Goal: Task Accomplishment & Management: Use online tool/utility

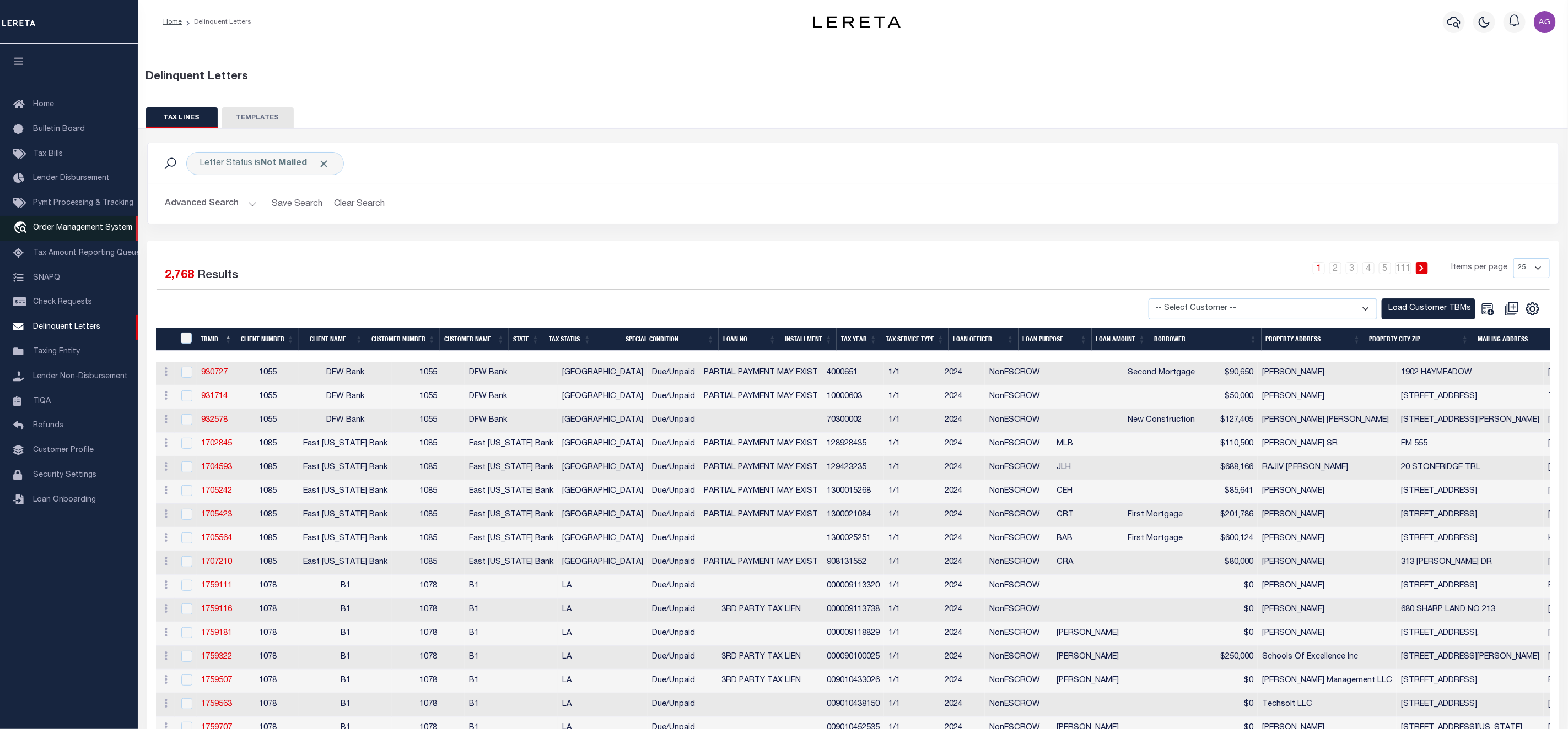
click at [81, 231] on span "Order Management System" at bounding box center [82, 228] width 99 height 7
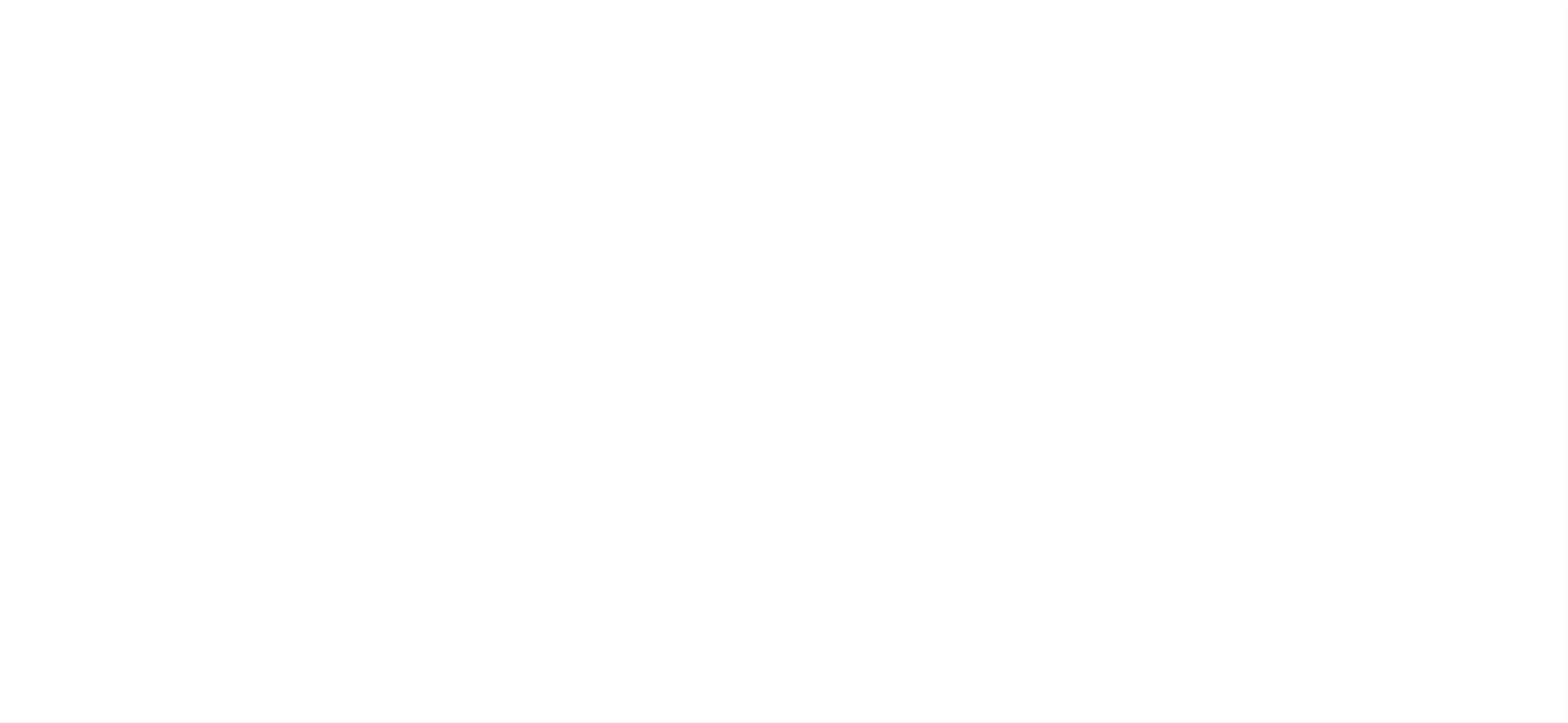
select select "200"
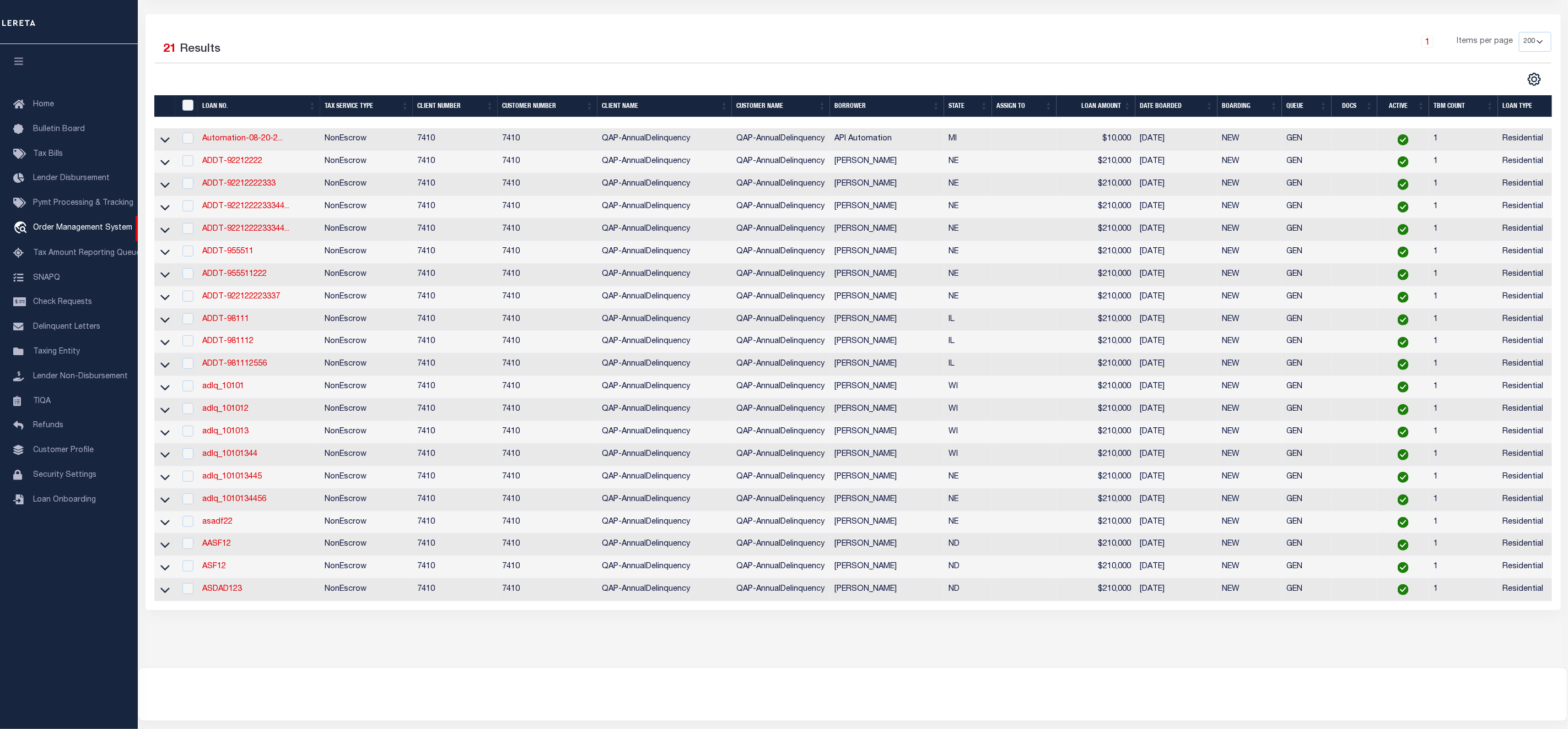
scroll to position [253, 0]
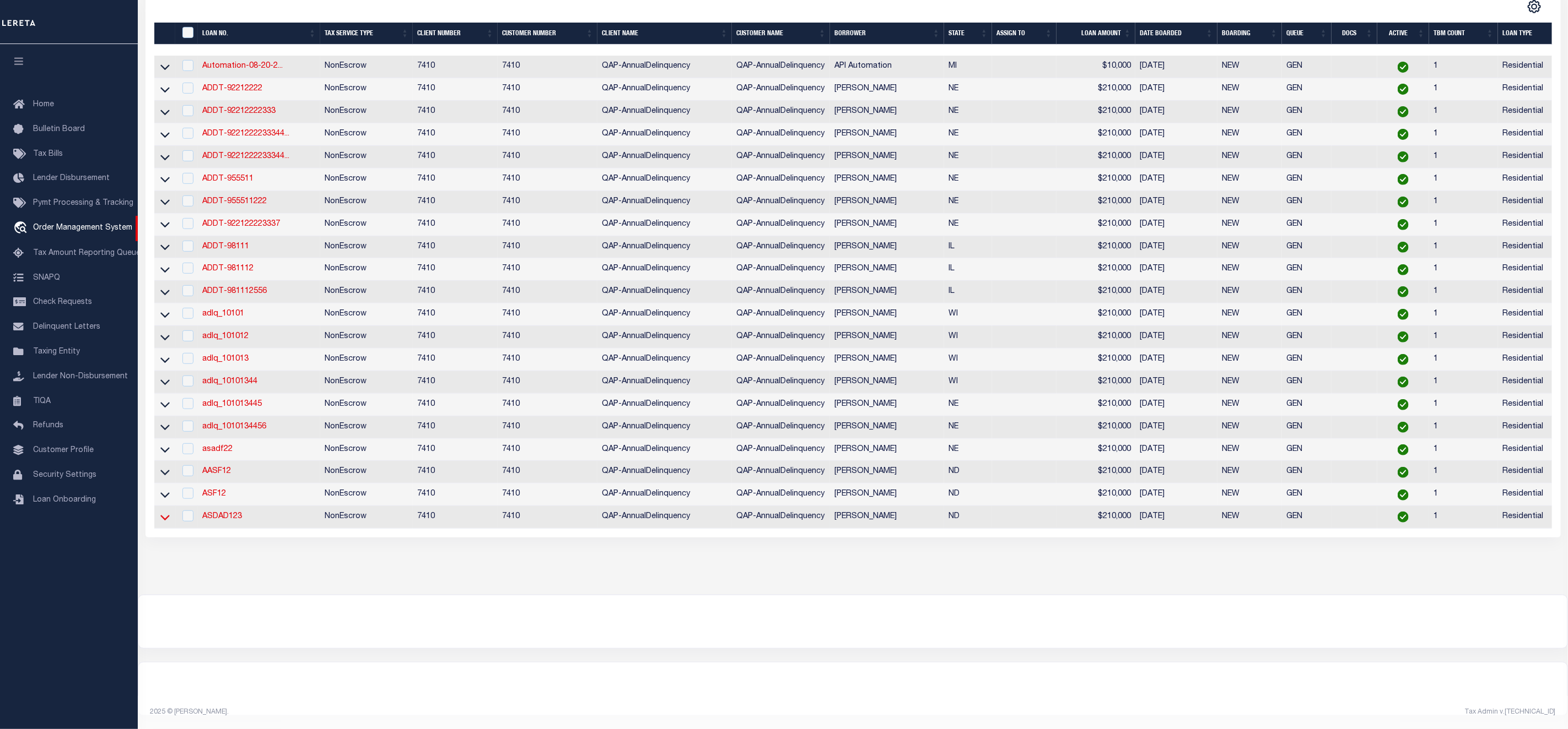
click at [169, 515] on icon at bounding box center [165, 518] width 9 height 5
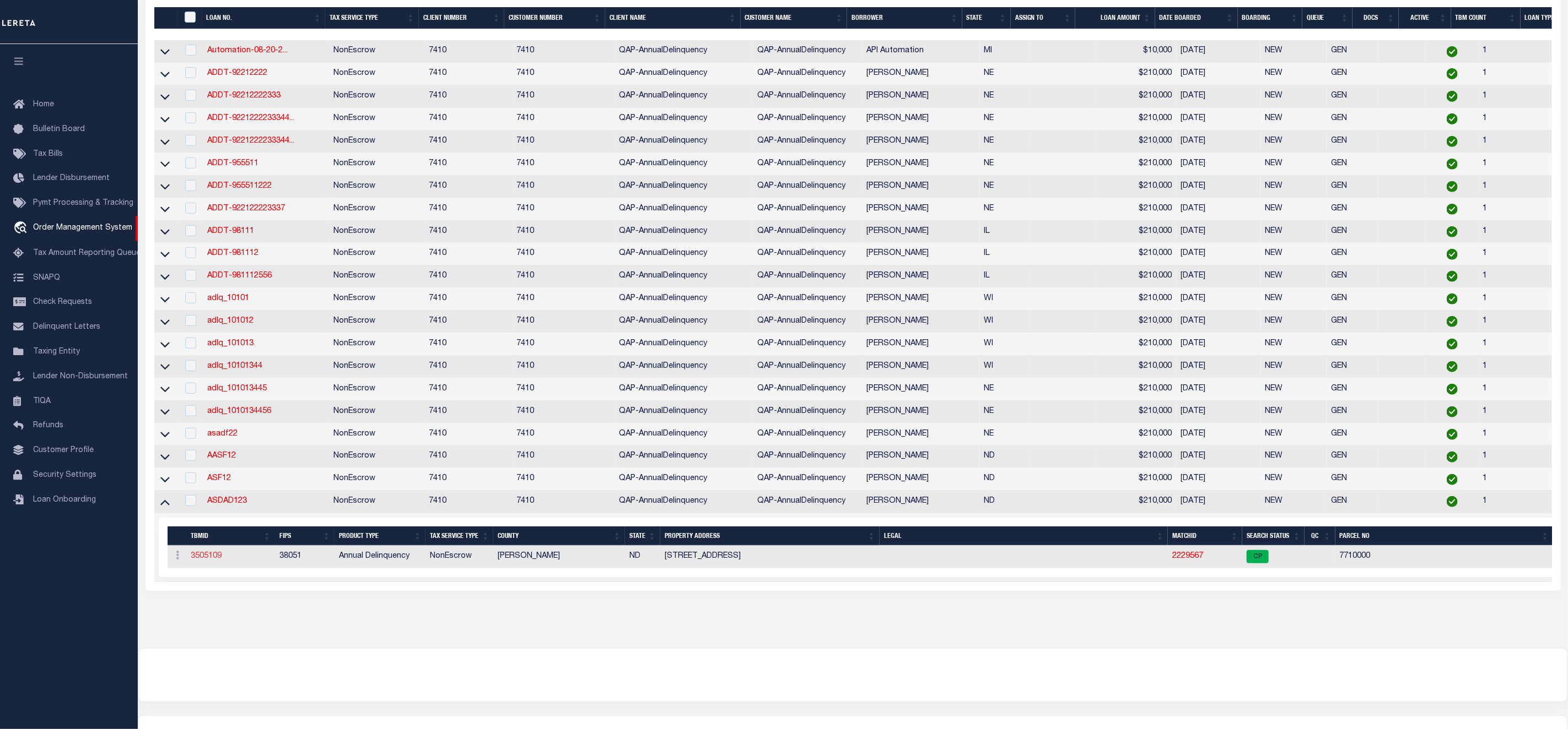
click at [211, 560] on link "3505109" at bounding box center [206, 556] width 31 height 7
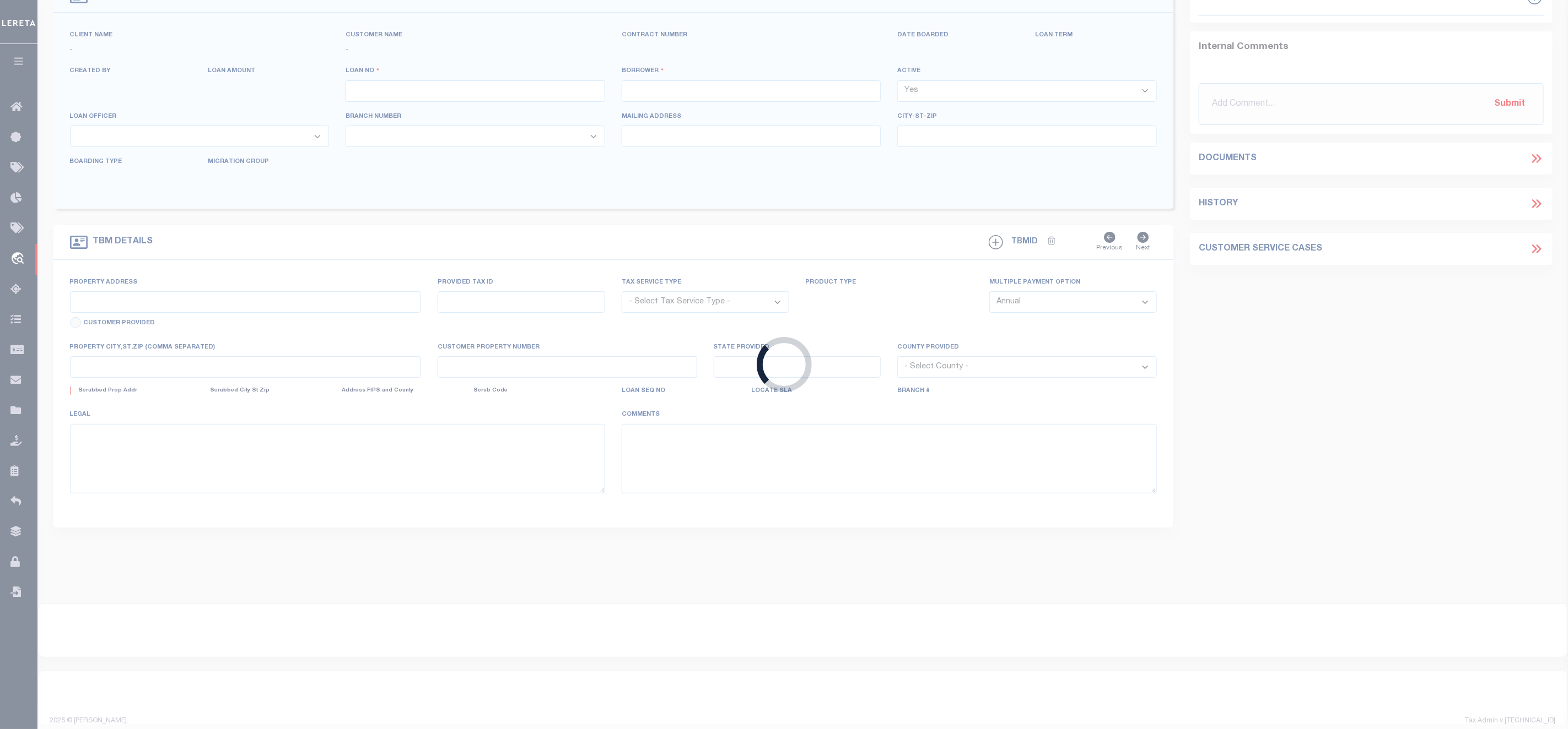
type input "ASDAD123"
type input "Agustín L Fernández"
select select
type input "5120 LAUREL OAK WAY"
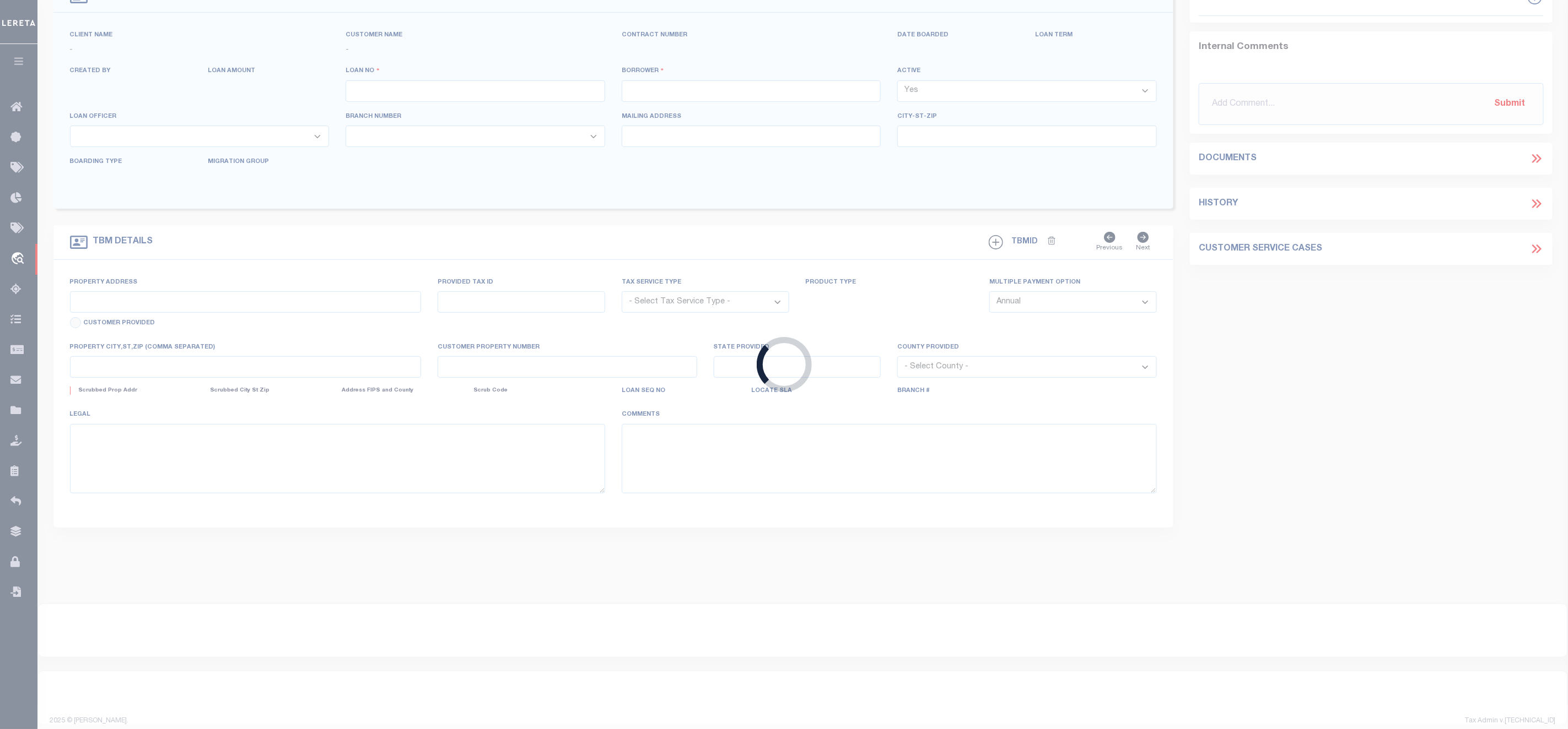
type input "BATAVIA NY 14020-9637"
type input "07/21/2025"
select select "10"
select select "NonEscrow"
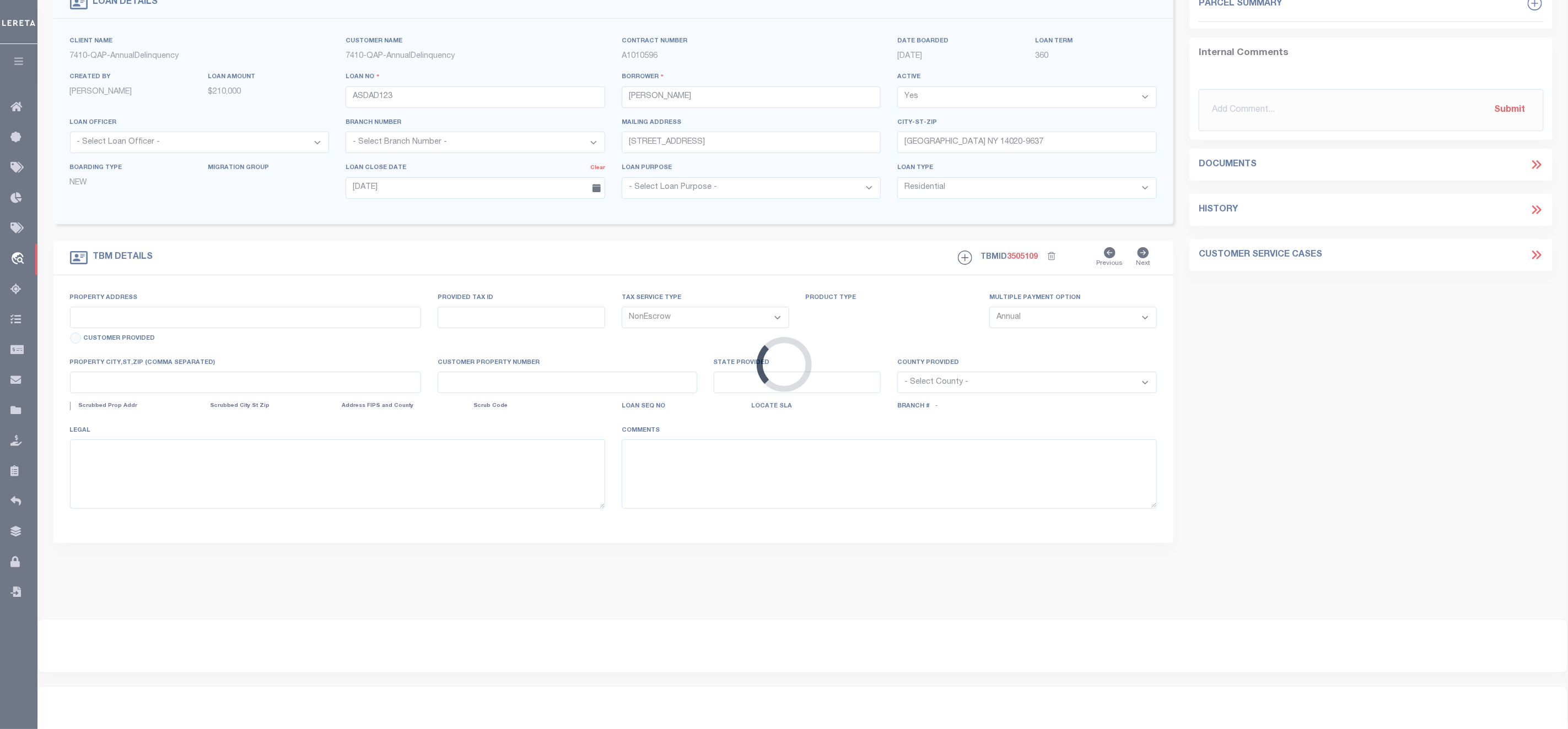
type input "315 2ND AVE SE"
select select
type input "ASHLEY ND 58413-7342"
type input "ND"
select select
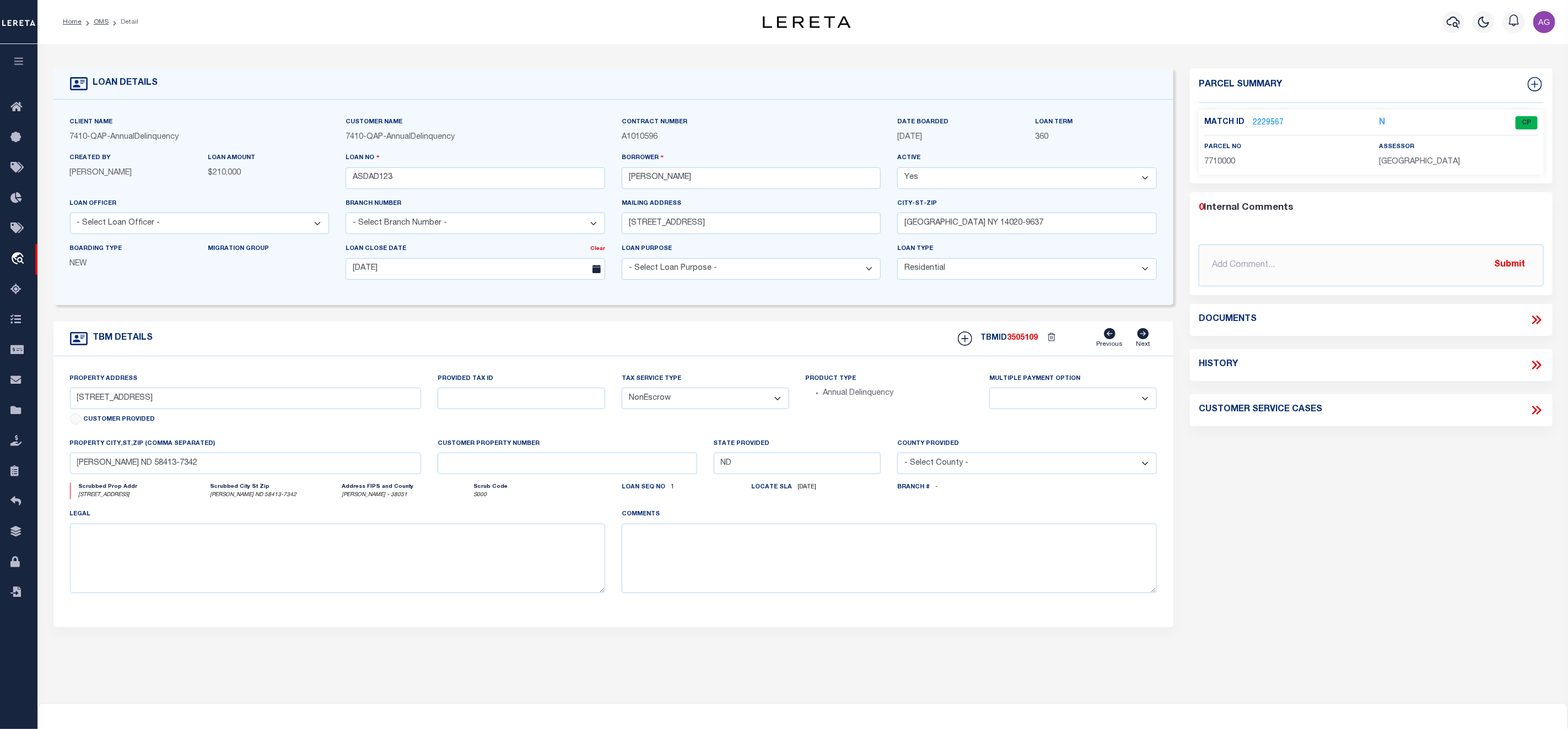
click at [1261, 123] on link "2229567" at bounding box center [1268, 123] width 31 height 12
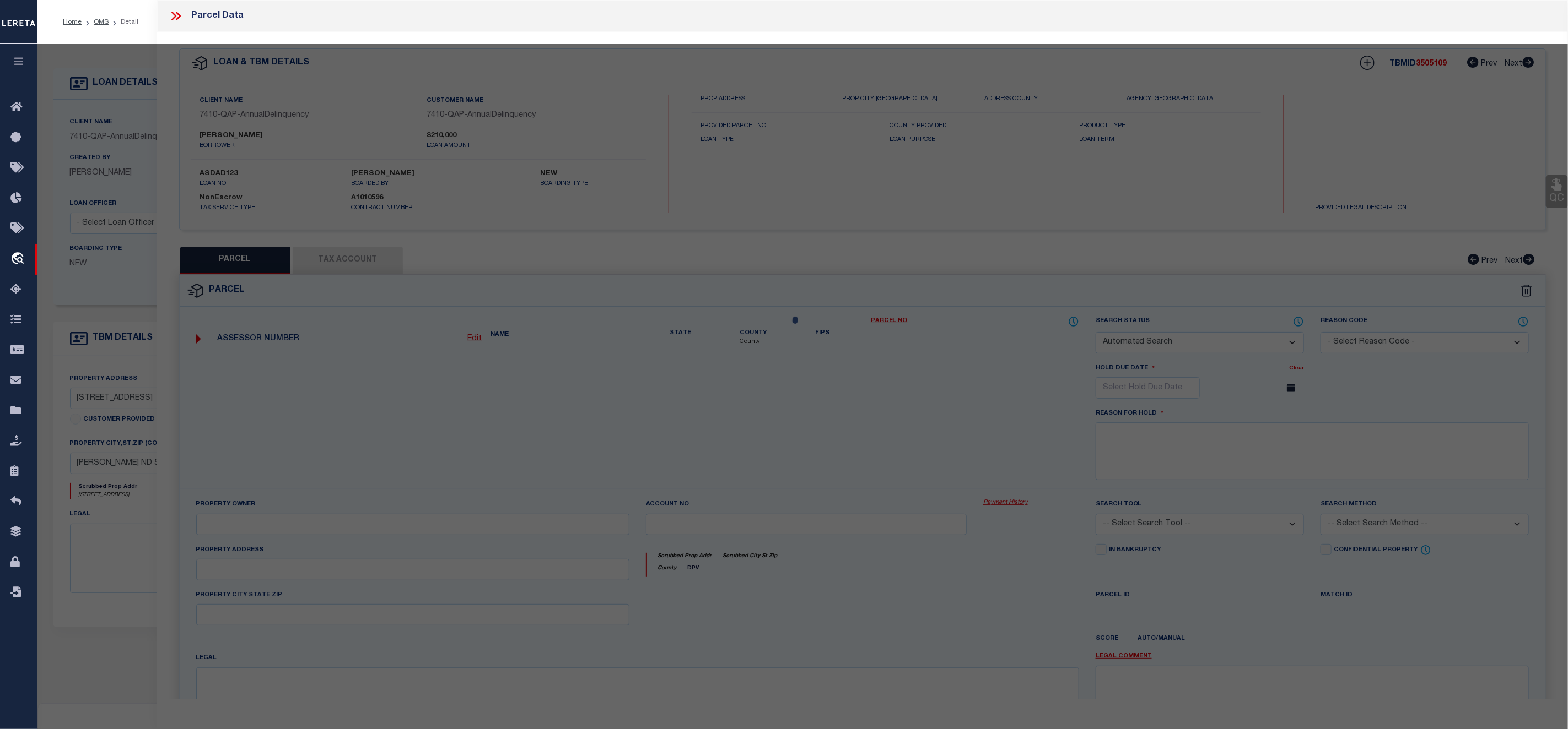
checkbox input "false"
select select "CP"
type input "NOOR,UDDIN CHOWDRYJR & UDDIN CLAIRE E CHOWDRY"
select select "ATL"
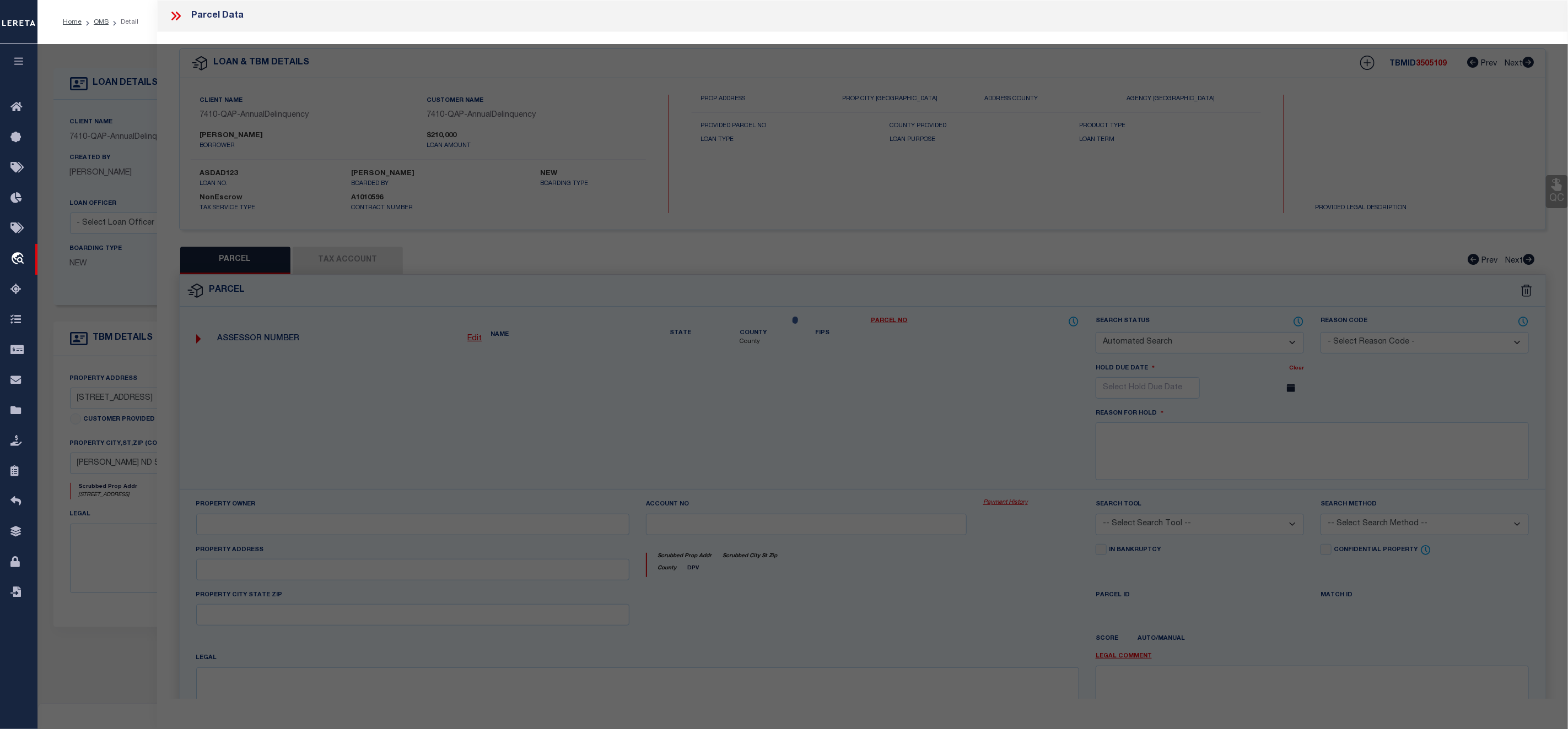
select select "ADD"
type input "315 2ND AVE SE"
checkbox input "false"
type input "ASHLEY, ND 58413"
type textarea "AUD. LOT: 11; 32.5 X90 OF NE1/4SW1/4; 90 X150 OF AUD. LOT12 NW1/4SE1/4 (.27 AC.)"
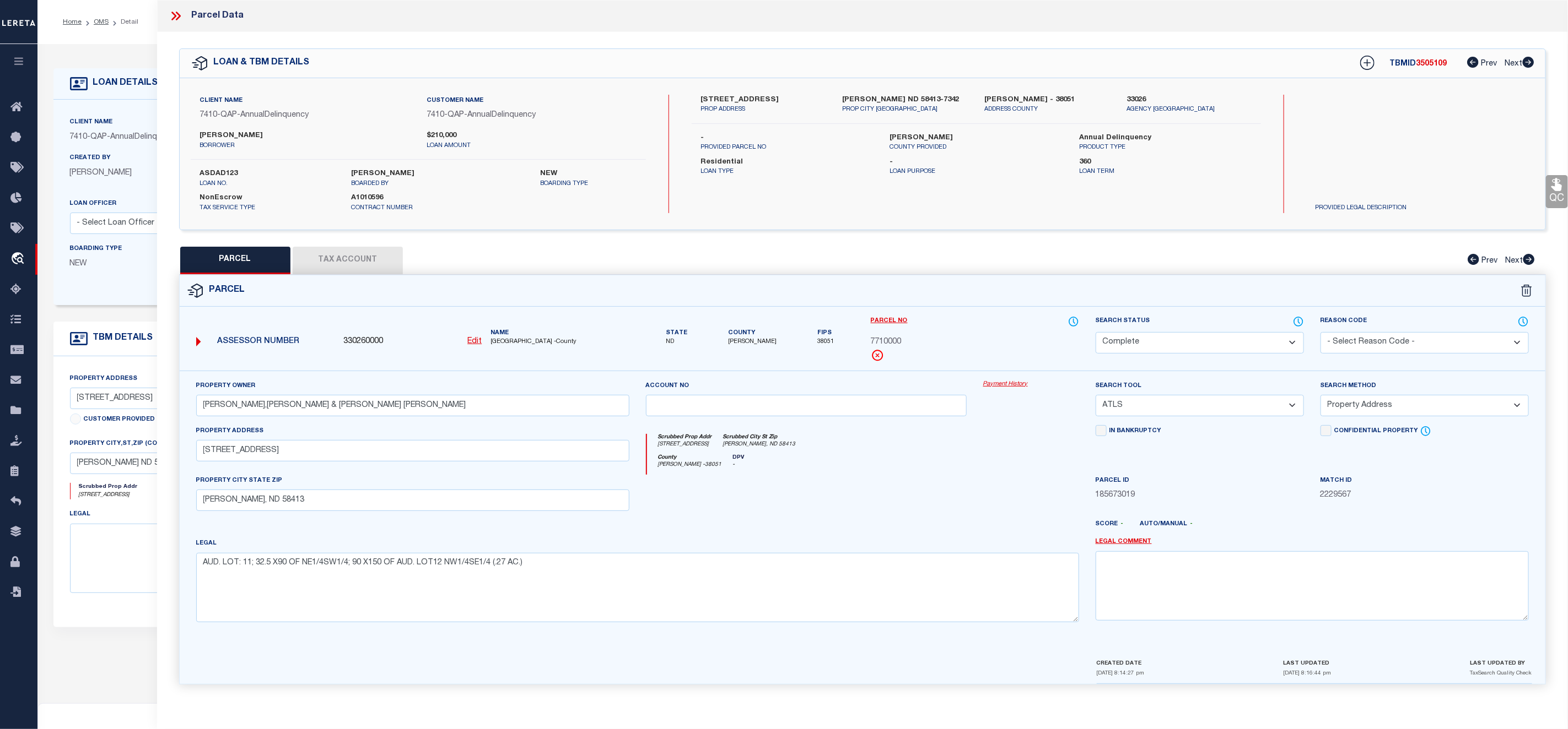
click at [1014, 389] on link "Payment History" at bounding box center [1031, 385] width 96 height 9
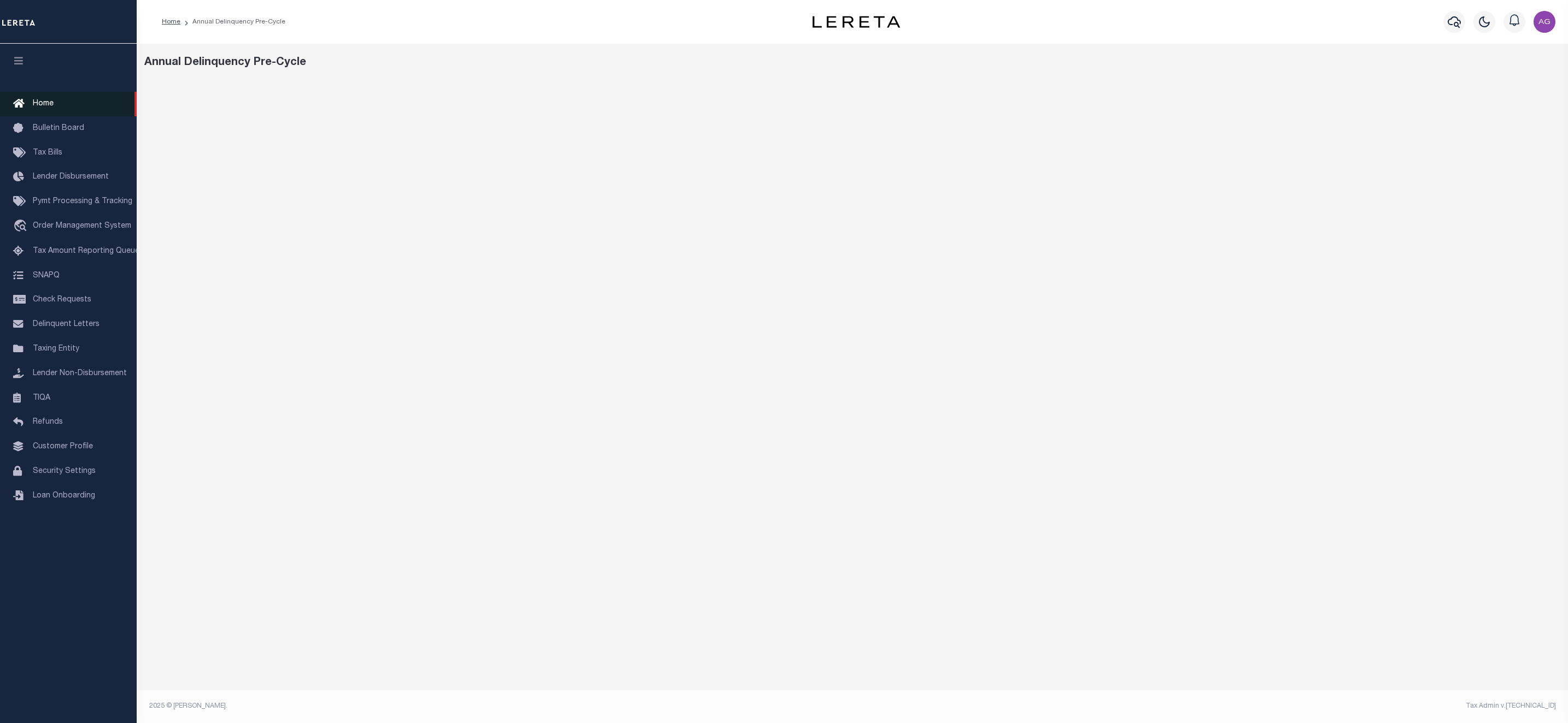
click at [64, 104] on link "Home" at bounding box center [68, 104] width 137 height 24
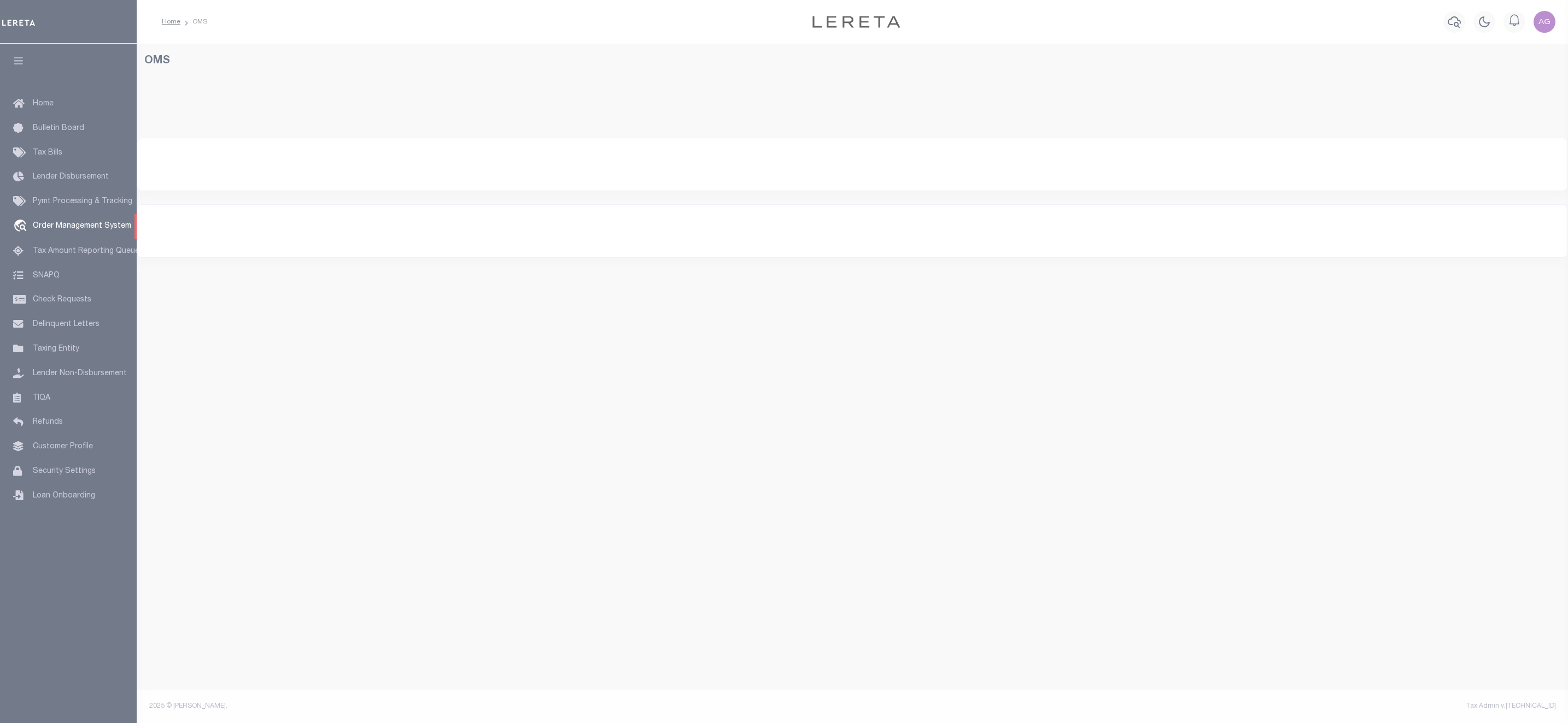
select select "200"
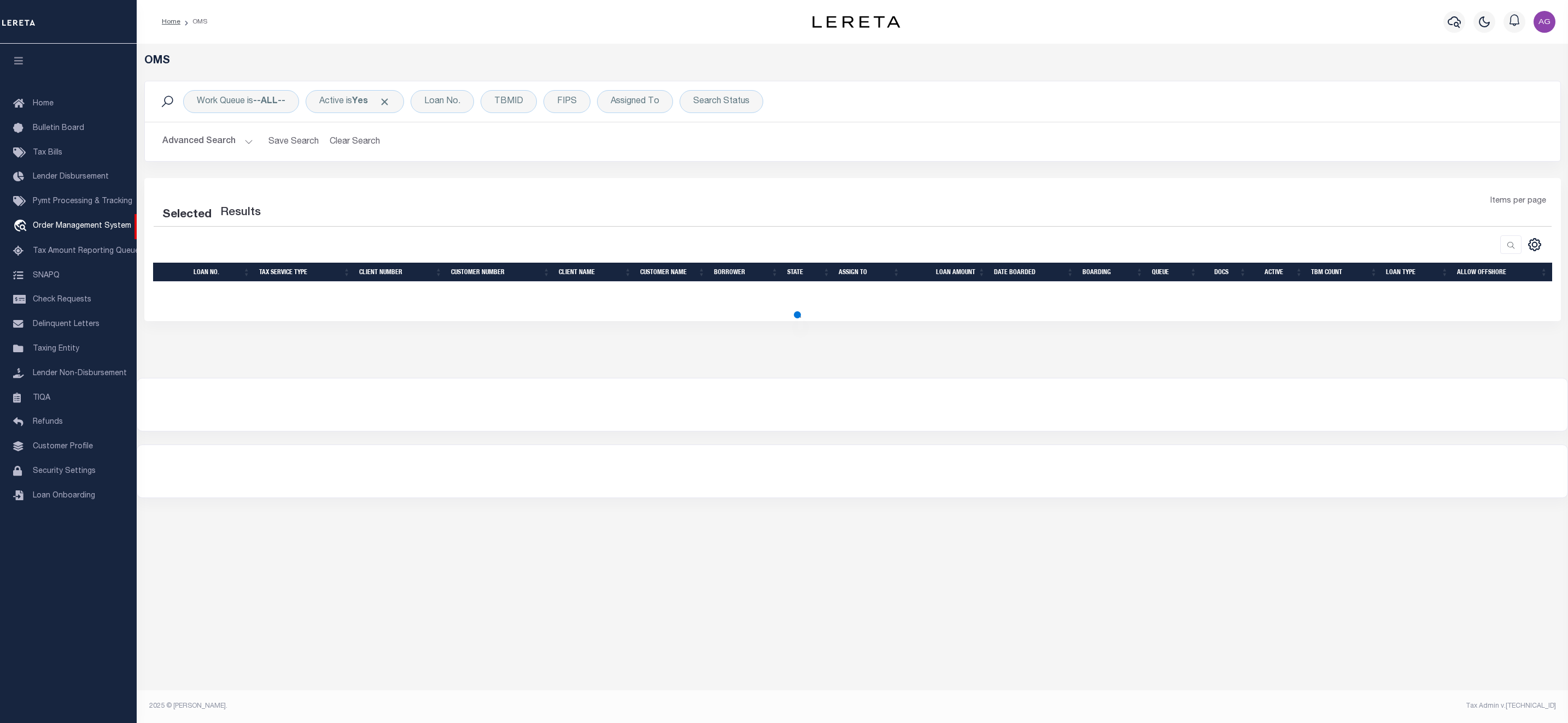
select select "200"
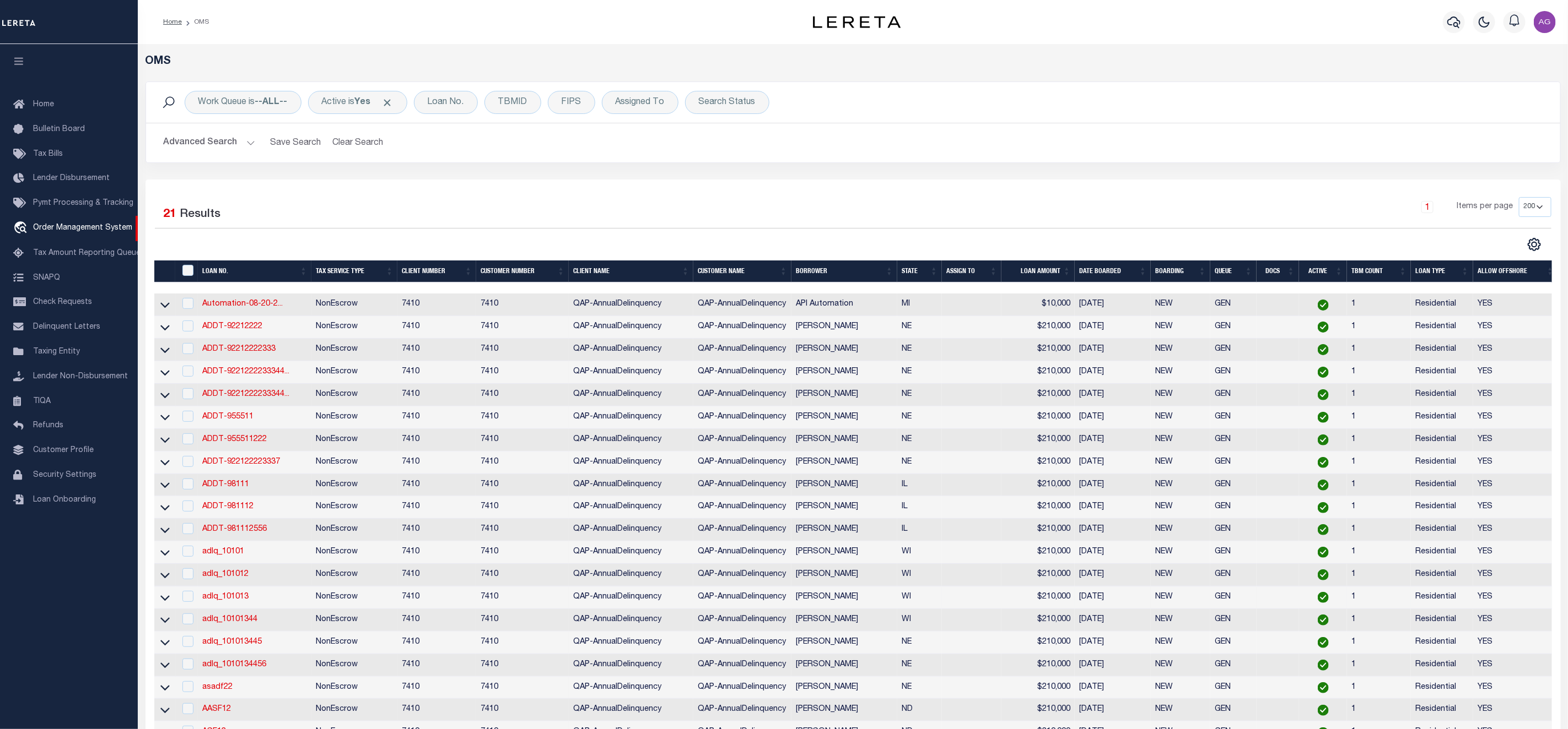
scroll to position [253, 0]
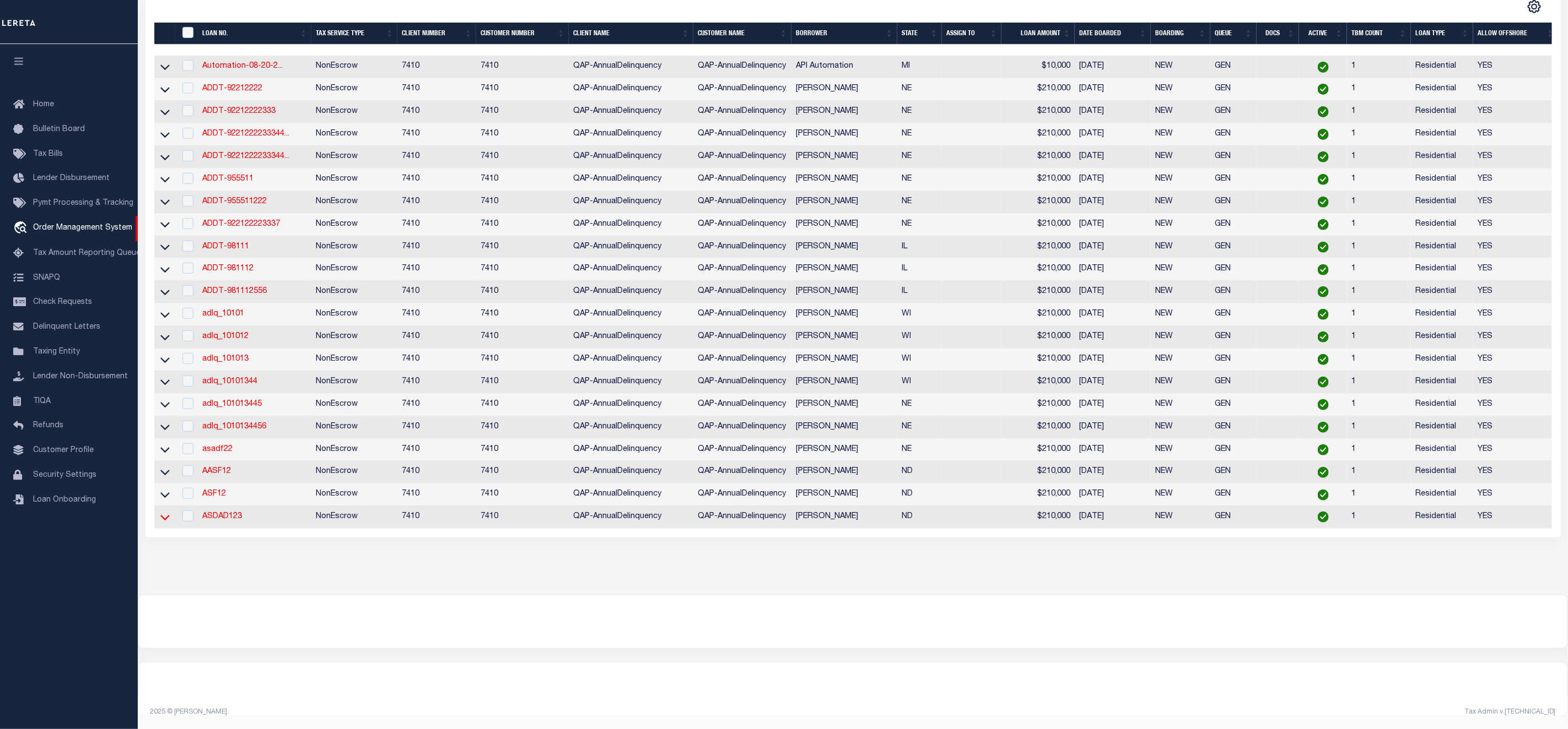
click at [166, 512] on icon at bounding box center [165, 518] width 9 height 12
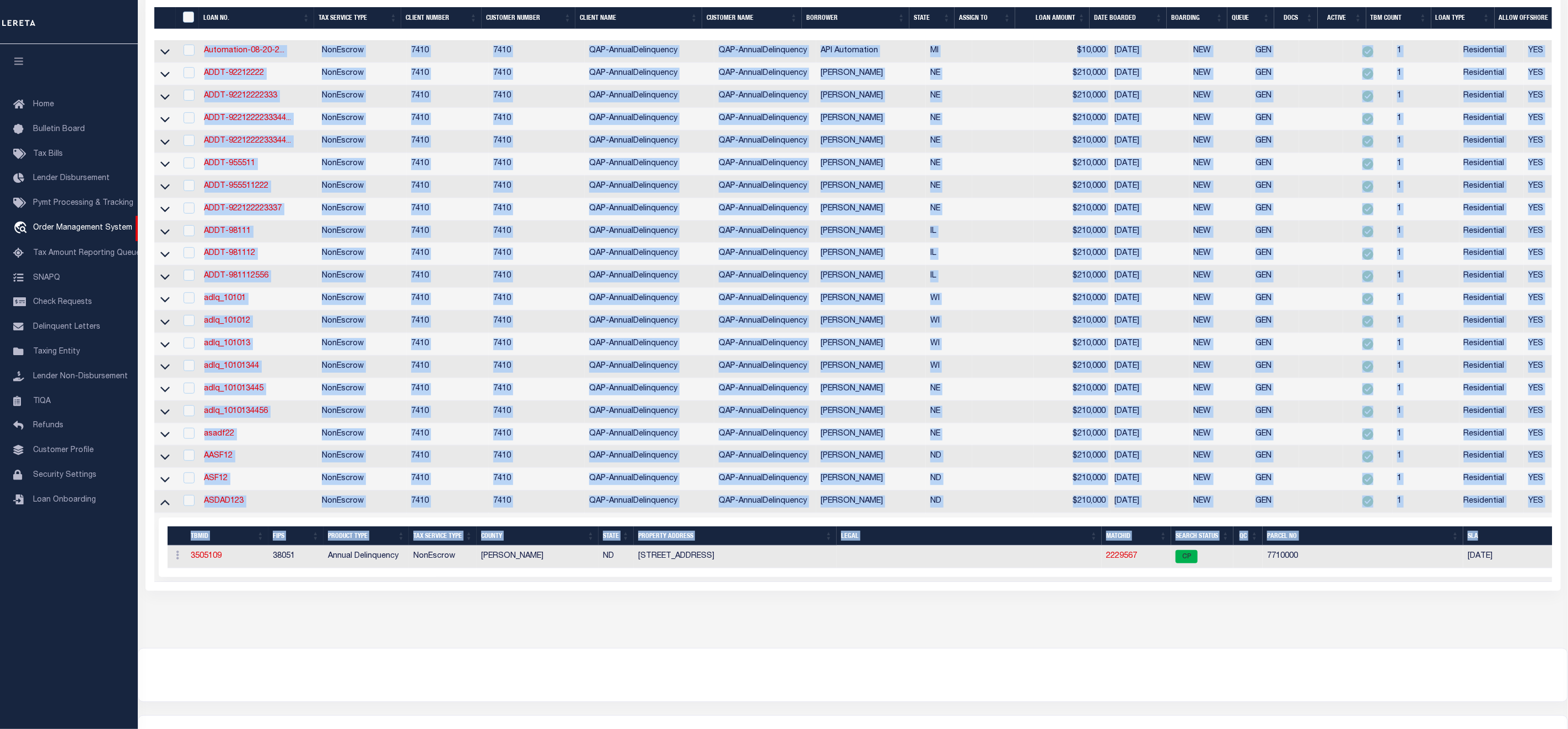
scroll to position [0, 60]
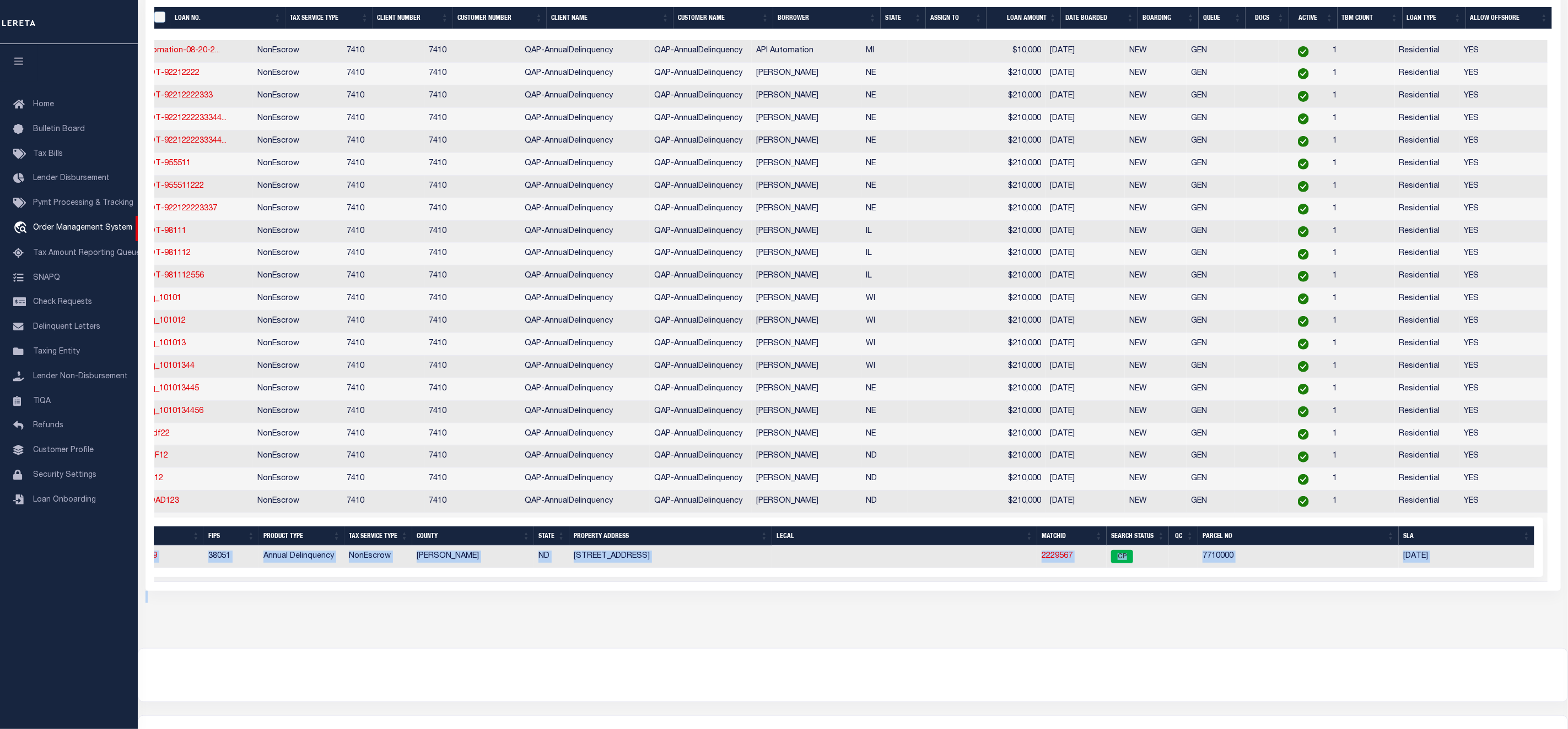
drag, startPoint x: 1386, startPoint y: 590, endPoint x: 323, endPoint y: 639, distance: 1064.1
click at [323, 639] on div "OMS Work Queue is --ALL-- Active is Yes Loan No. TBMID FIPS Assigned To Search …" at bounding box center [852, 219] width 1430 height 857
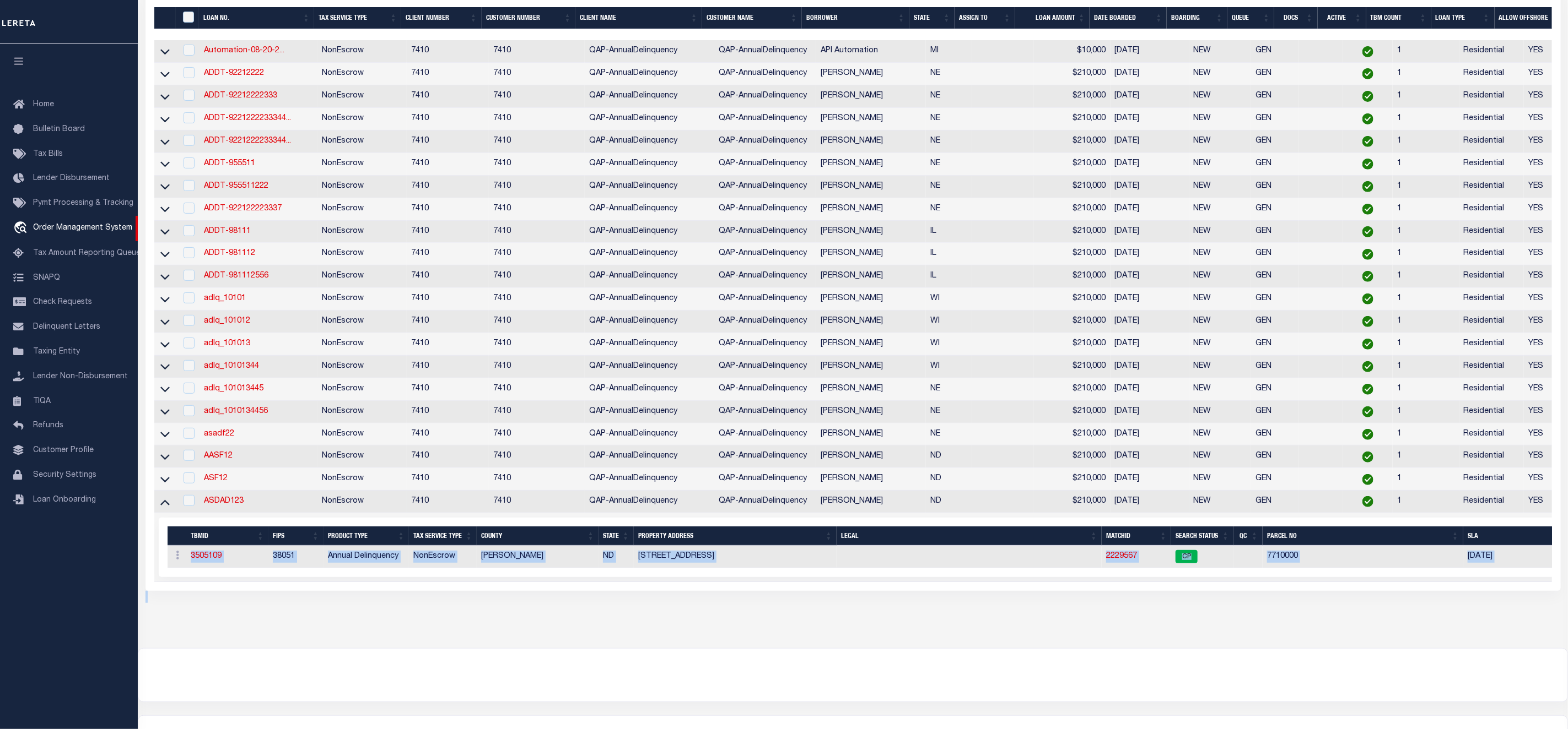
scroll to position [0, 0]
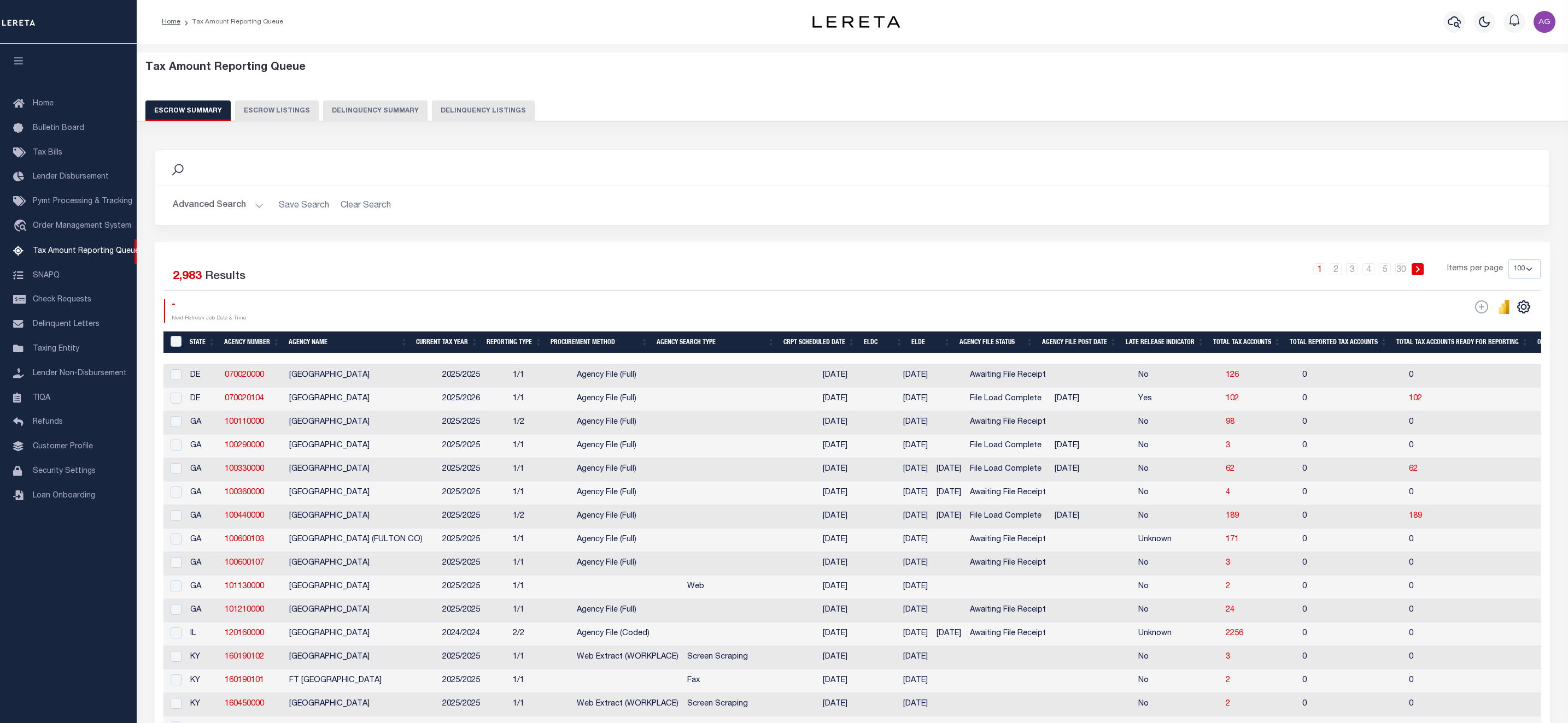
select select "100"
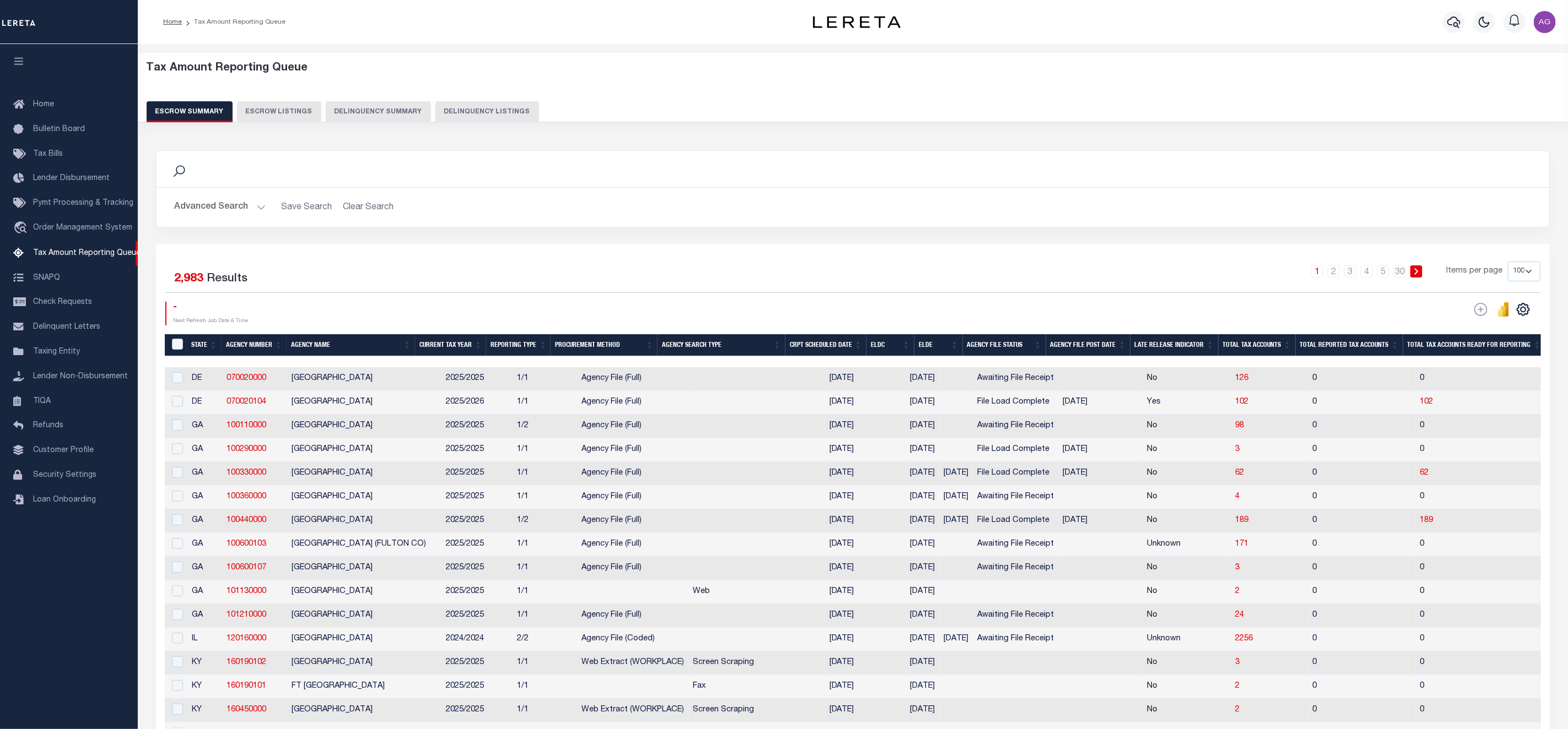
click at [388, 115] on button "Delinquency Summary" at bounding box center [377, 111] width 105 height 21
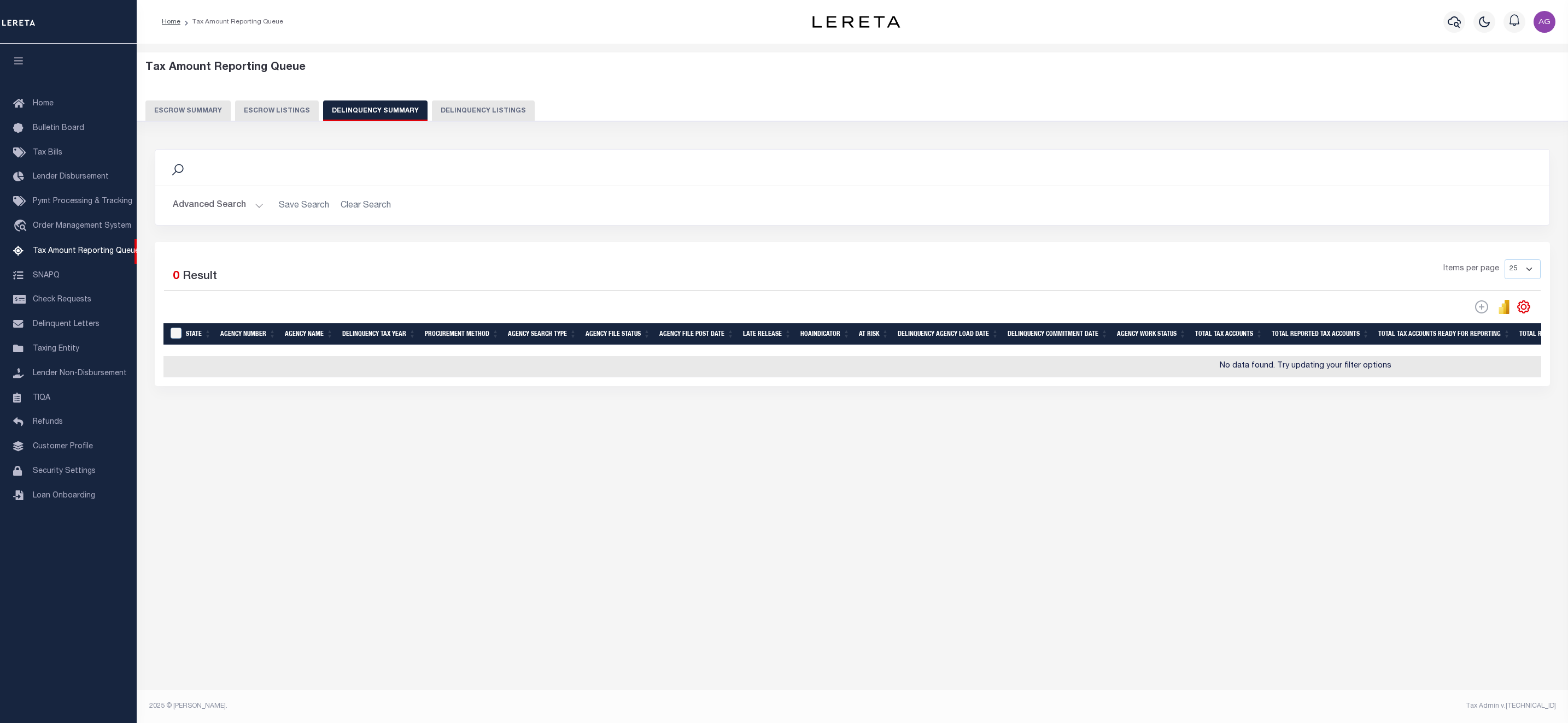
click at [231, 203] on button "Advanced Search" at bounding box center [218, 206] width 90 height 22
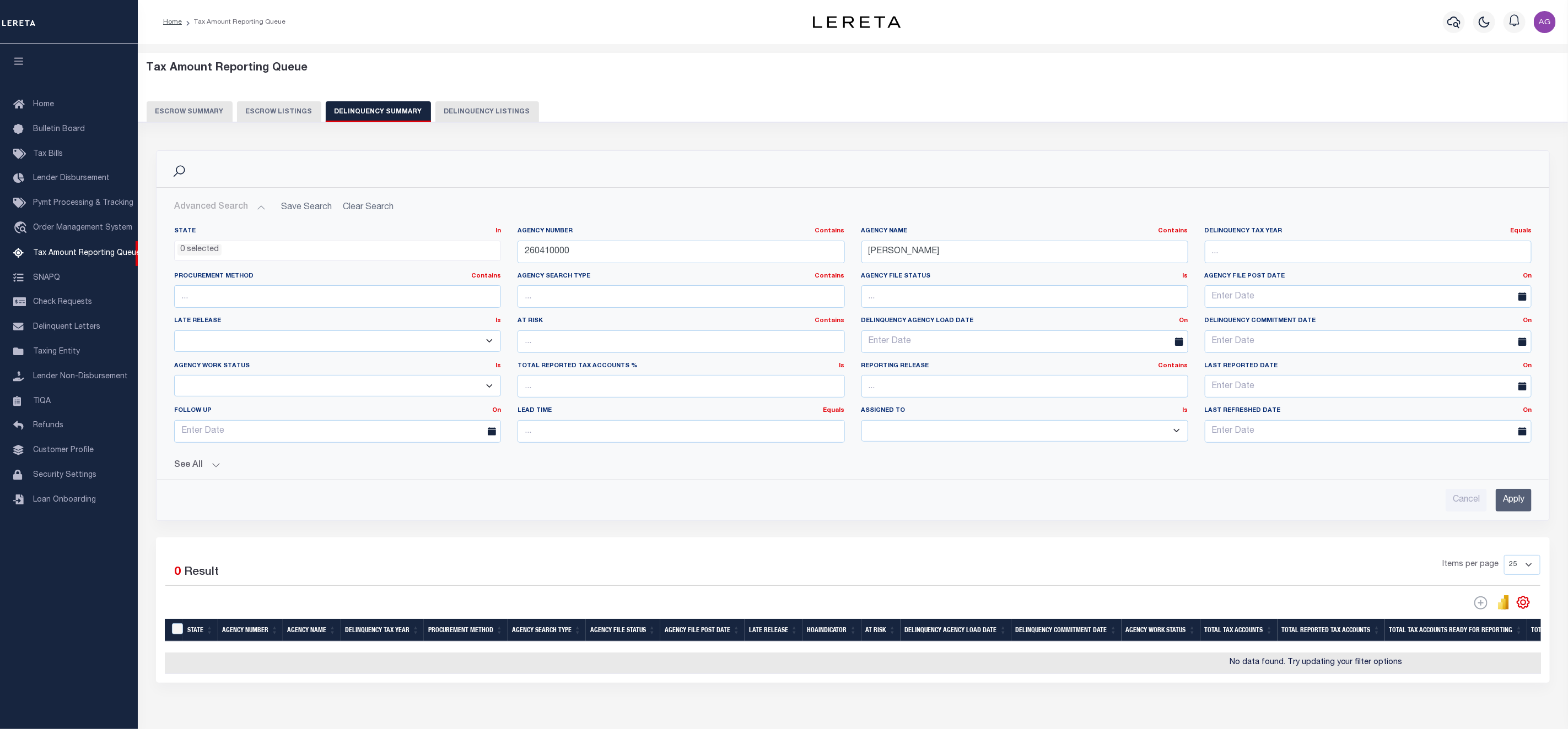
click at [205, 457] on div "See All Work Queue Is Is Contains --ALL-- Delinquent Is" at bounding box center [852, 461] width 1357 height 19
click at [207, 468] on button "See All" at bounding box center [852, 465] width 1357 height 10
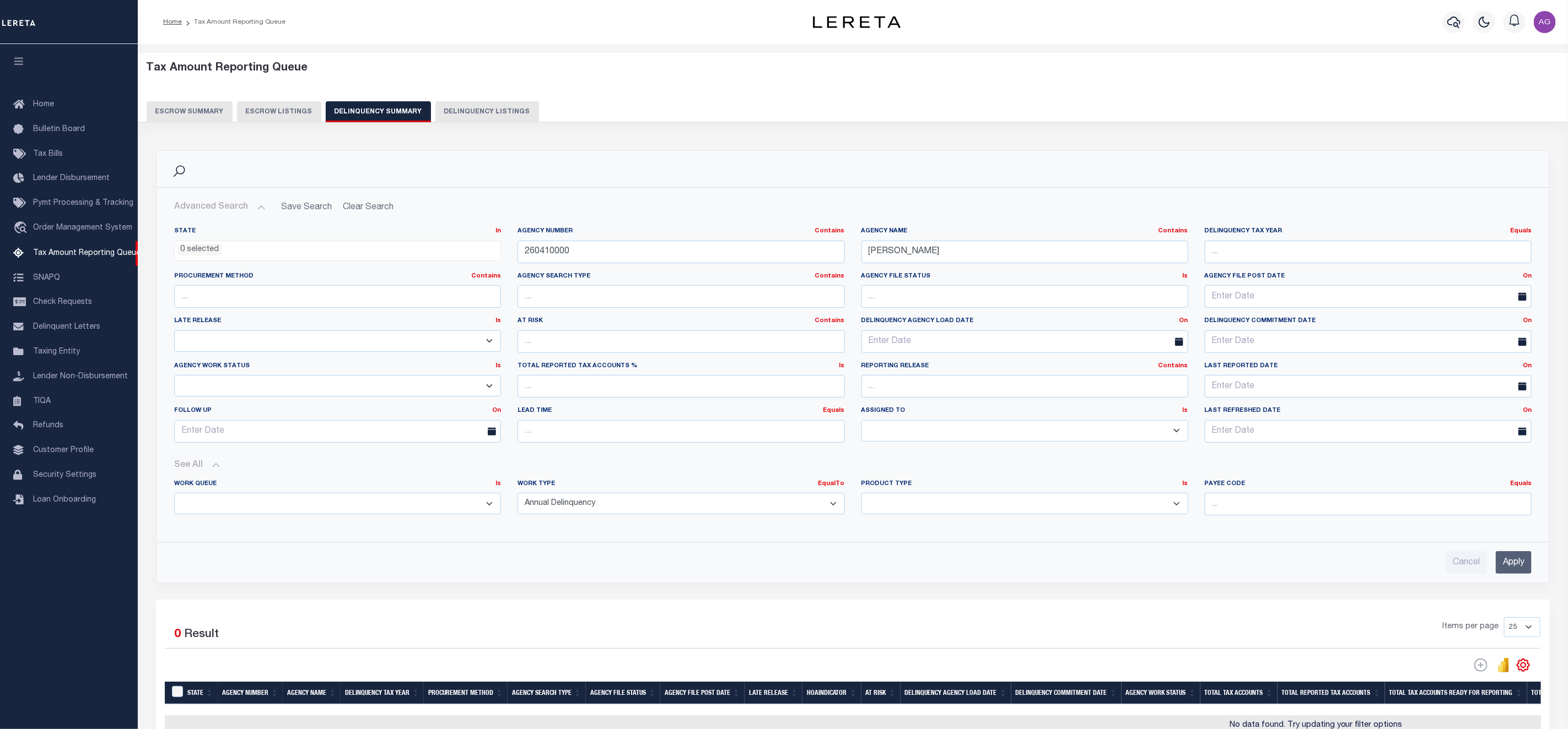
click at [1513, 560] on input "Apply" at bounding box center [1513, 562] width 36 height 23
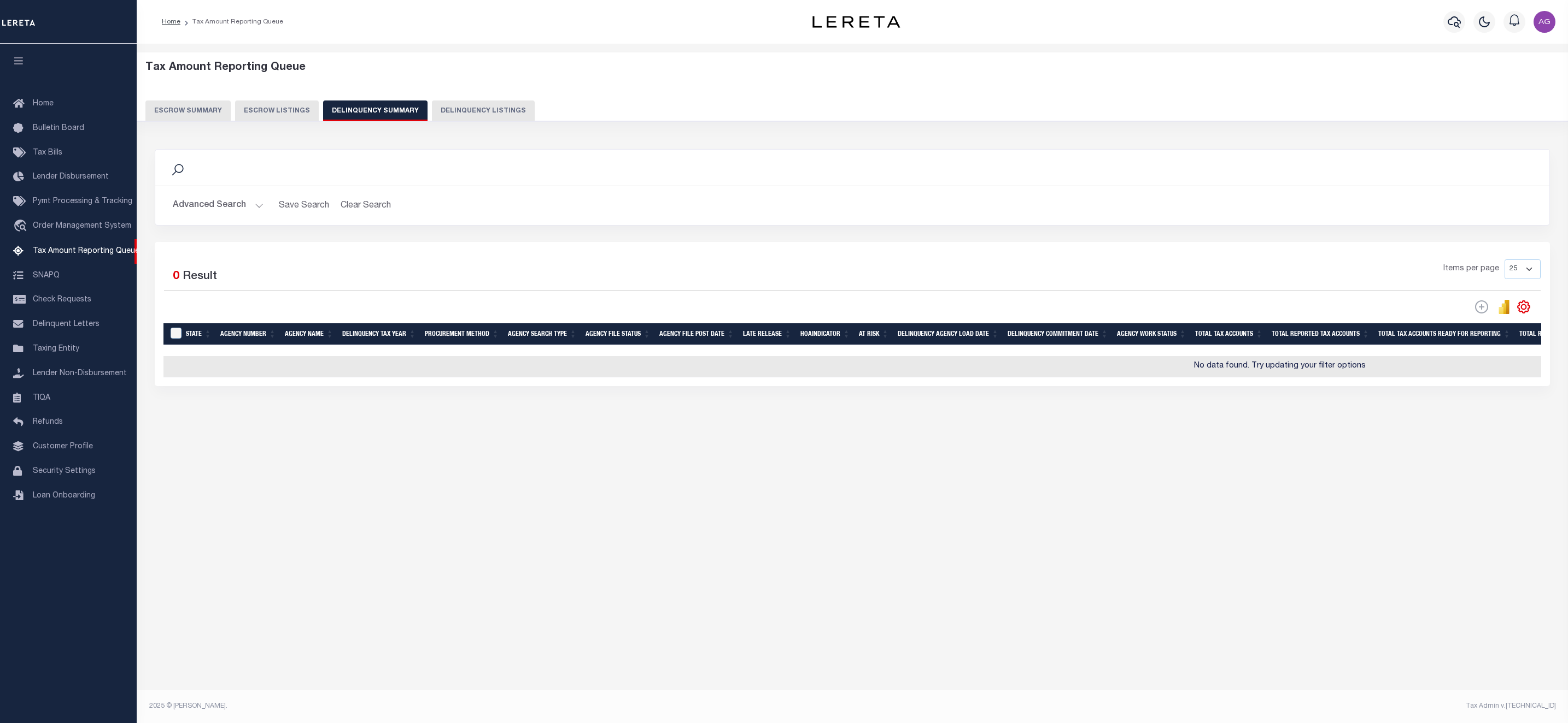
click at [208, 203] on button "Advanced Search" at bounding box center [218, 206] width 90 height 22
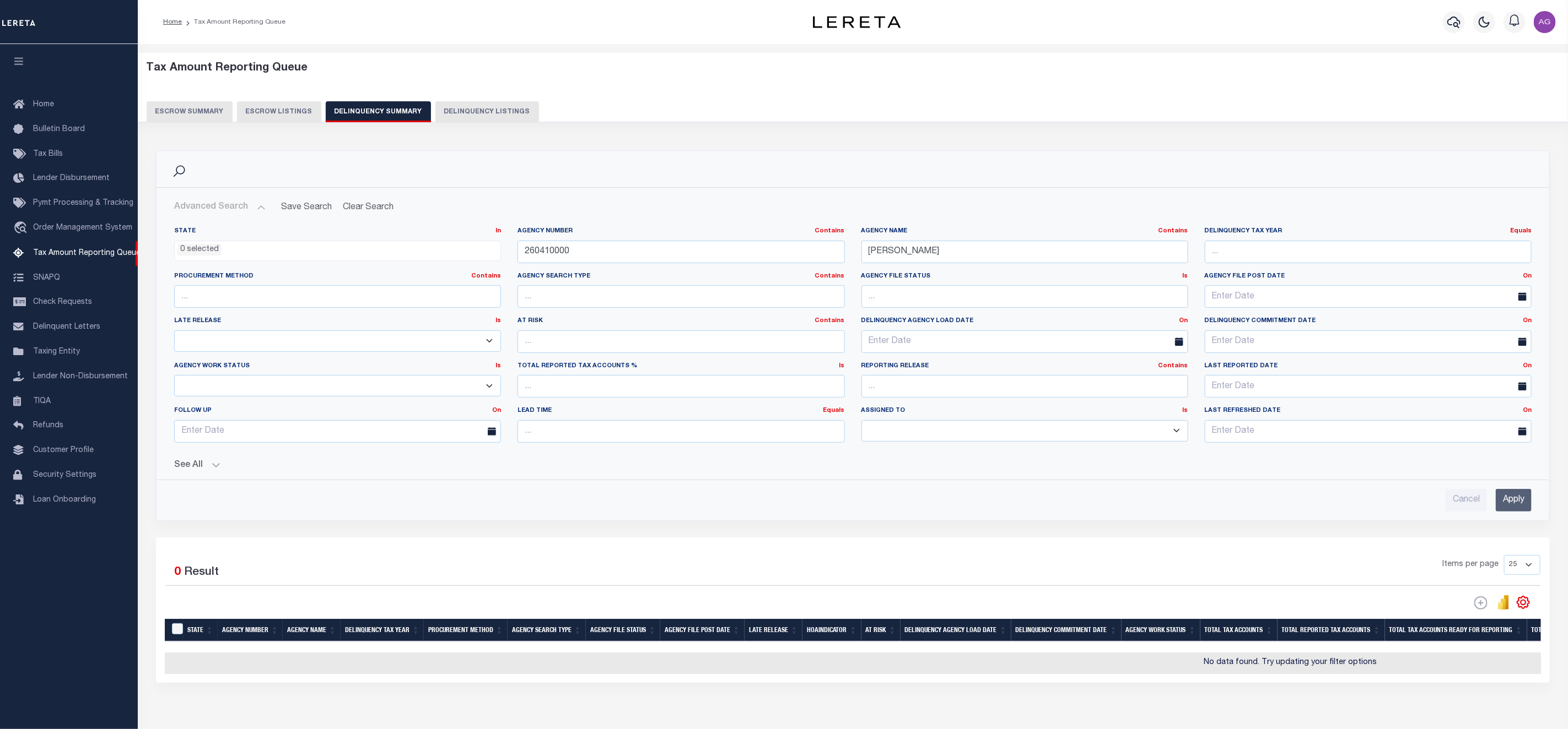
click at [378, 575] on div "Selected 0 Result" at bounding box center [330, 570] width 331 height 31
